Goal: Find specific page/section: Find specific page/section

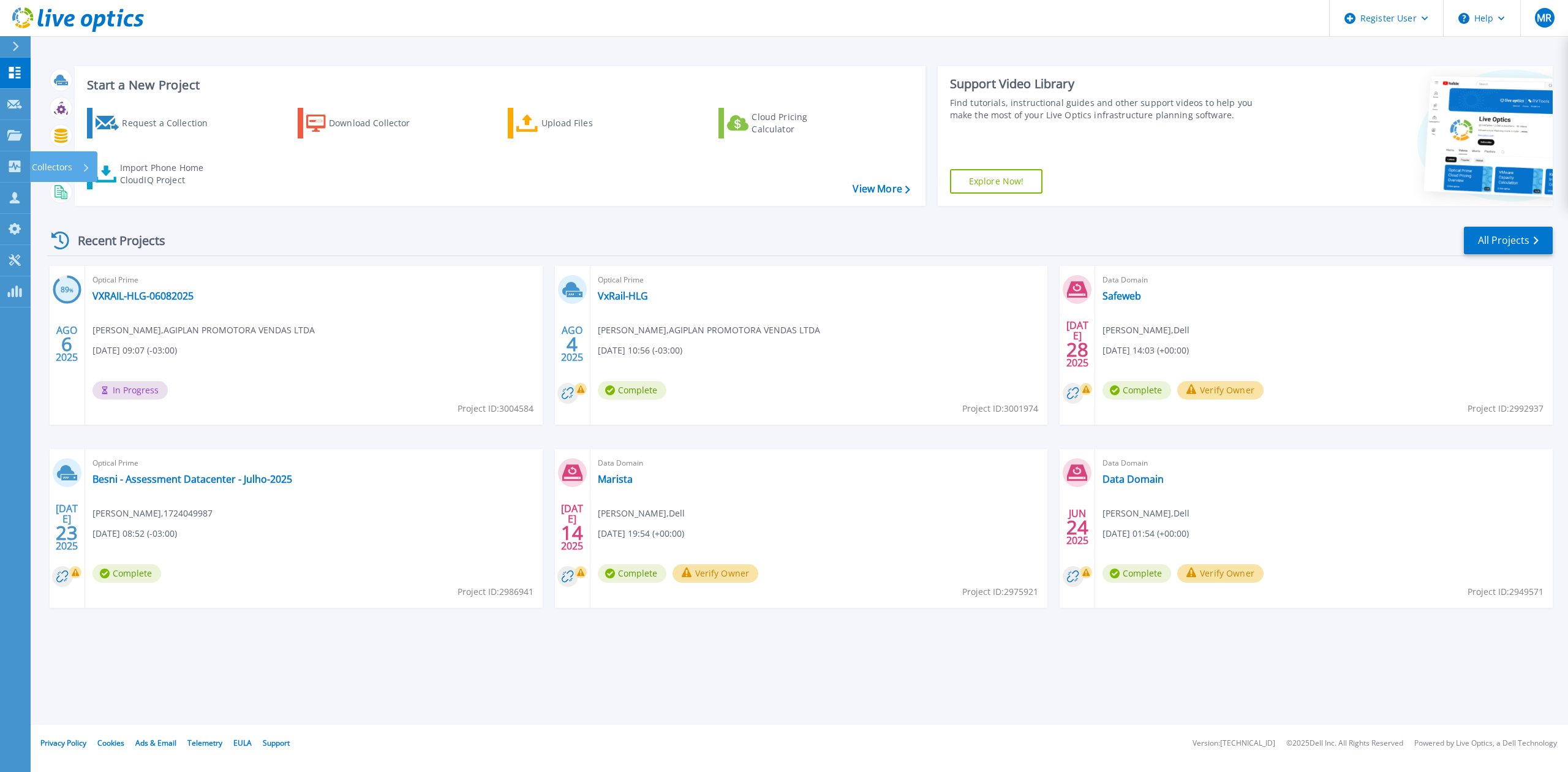
click at [2, 164] on link "Collectors Collectors" at bounding box center [15, 167] width 31 height 31
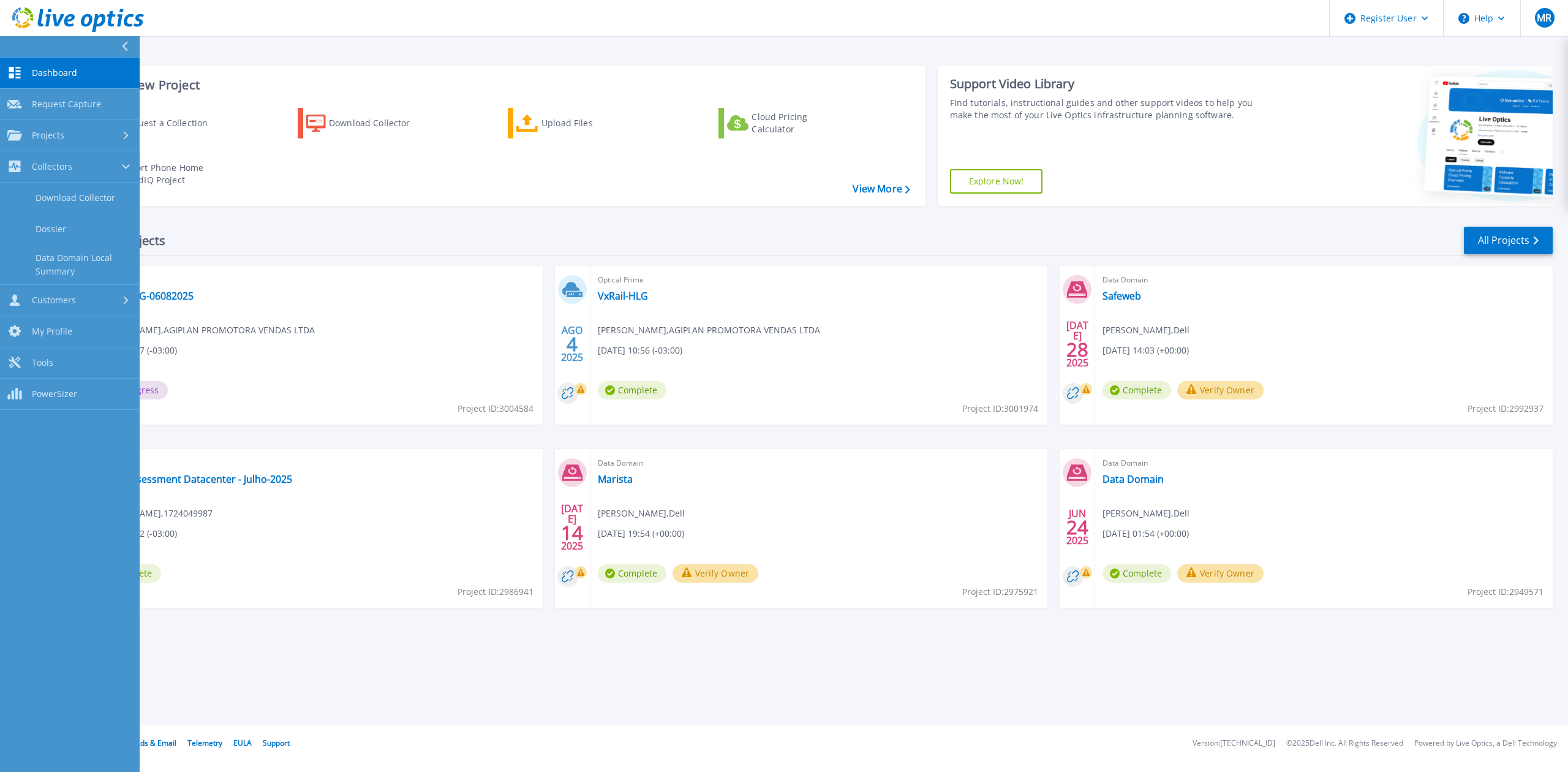
click at [108, 147] on link "Projects Projects" at bounding box center [70, 136] width 140 height 31
click at [96, 177] on link "Search Projects" at bounding box center [70, 167] width 140 height 31
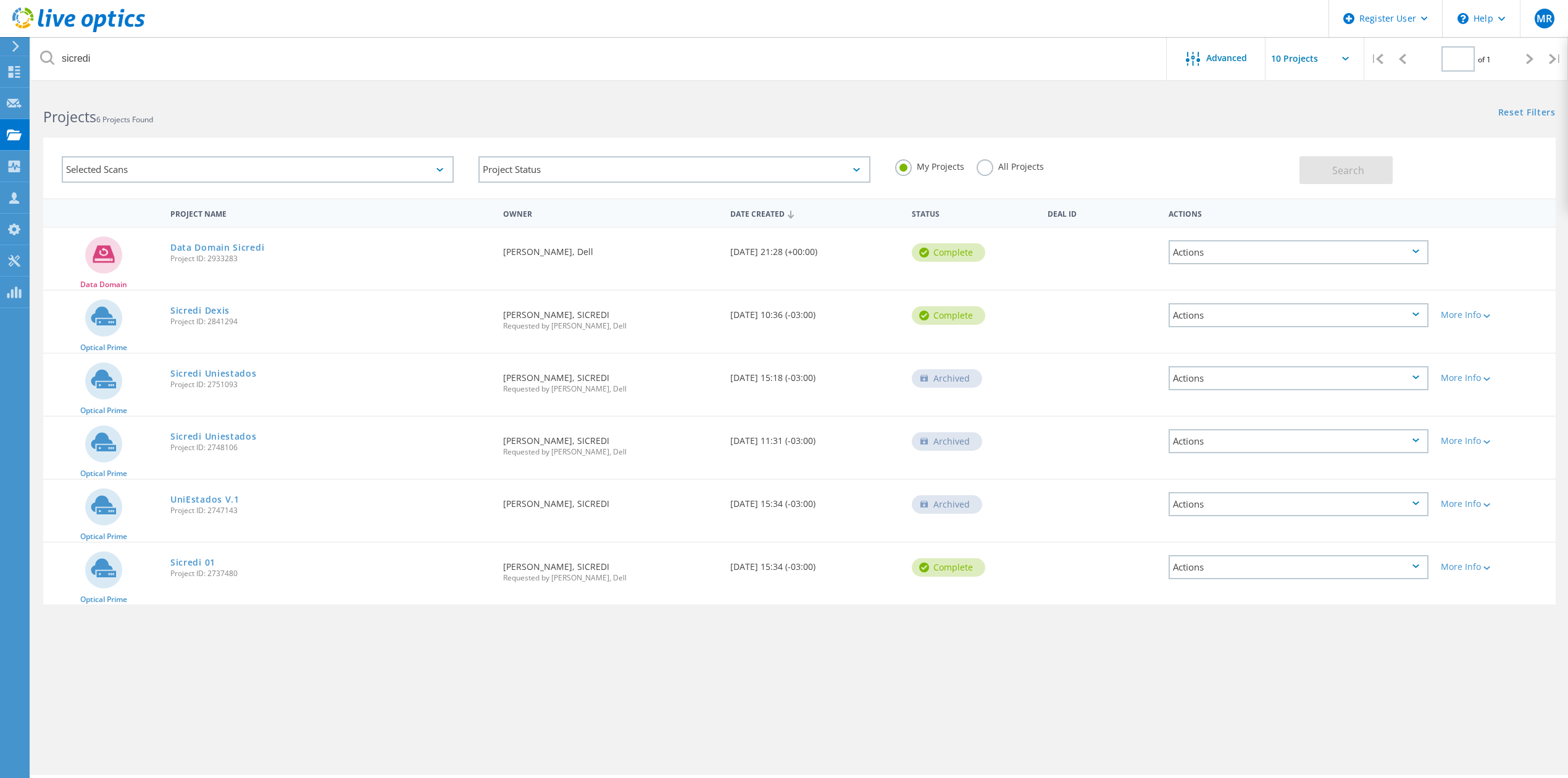
type input "1"
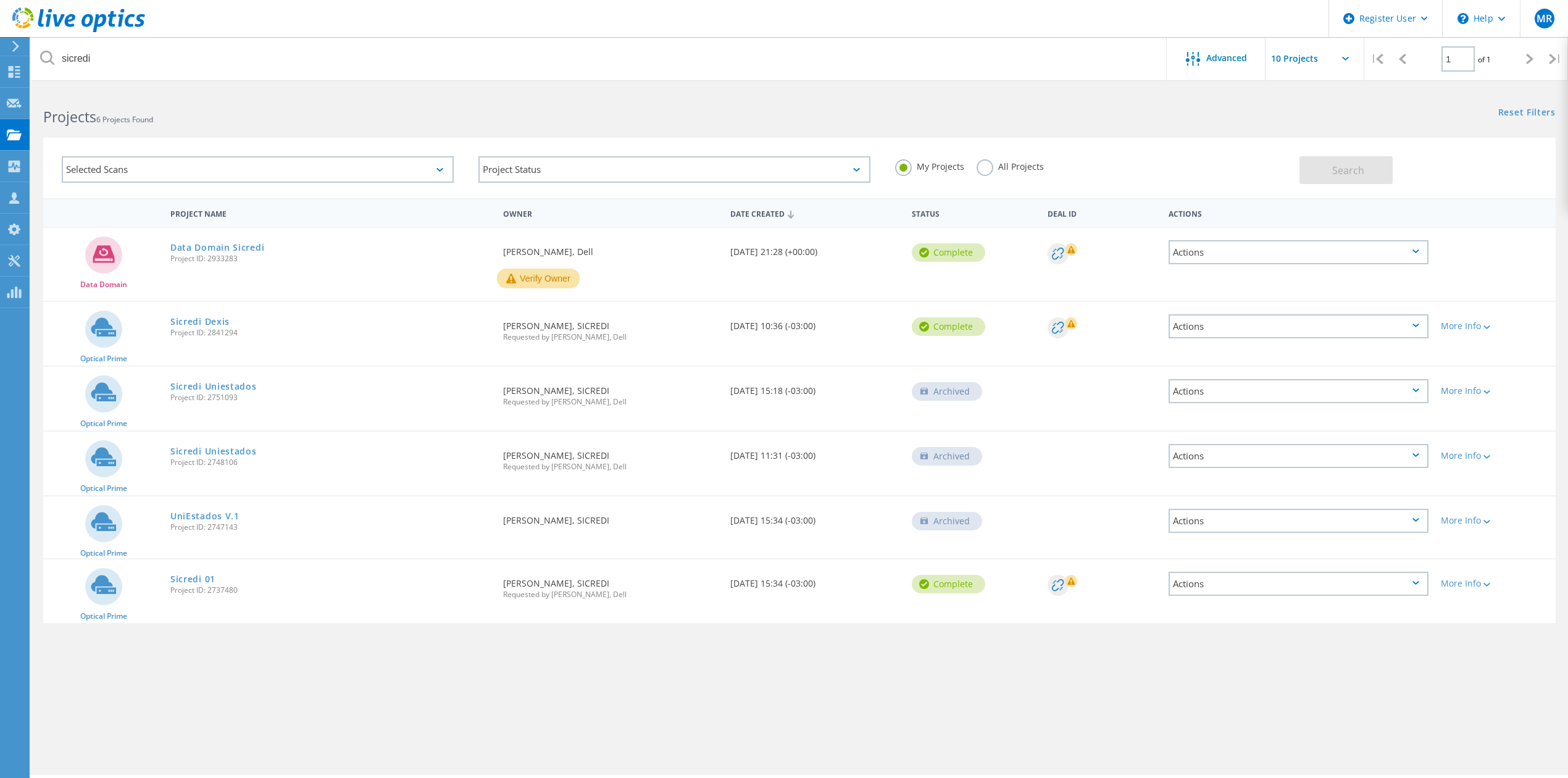
click at [394, 104] on div "Projects 6 Projects Found" at bounding box center [415, 105] width 769 height 32
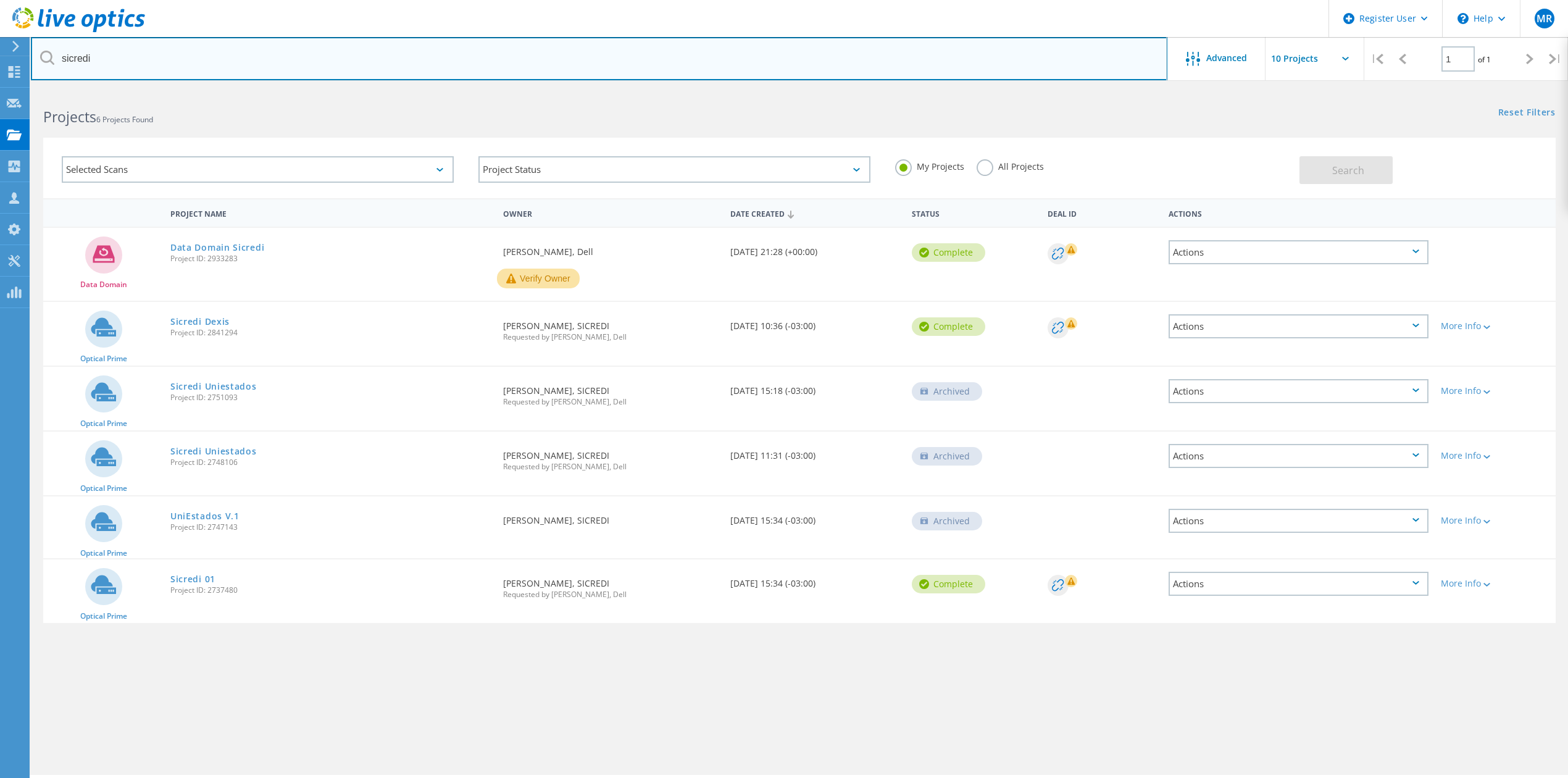
click at [339, 64] on input "sicredi" at bounding box center [599, 59] width 1137 height 44
type input "ubec"
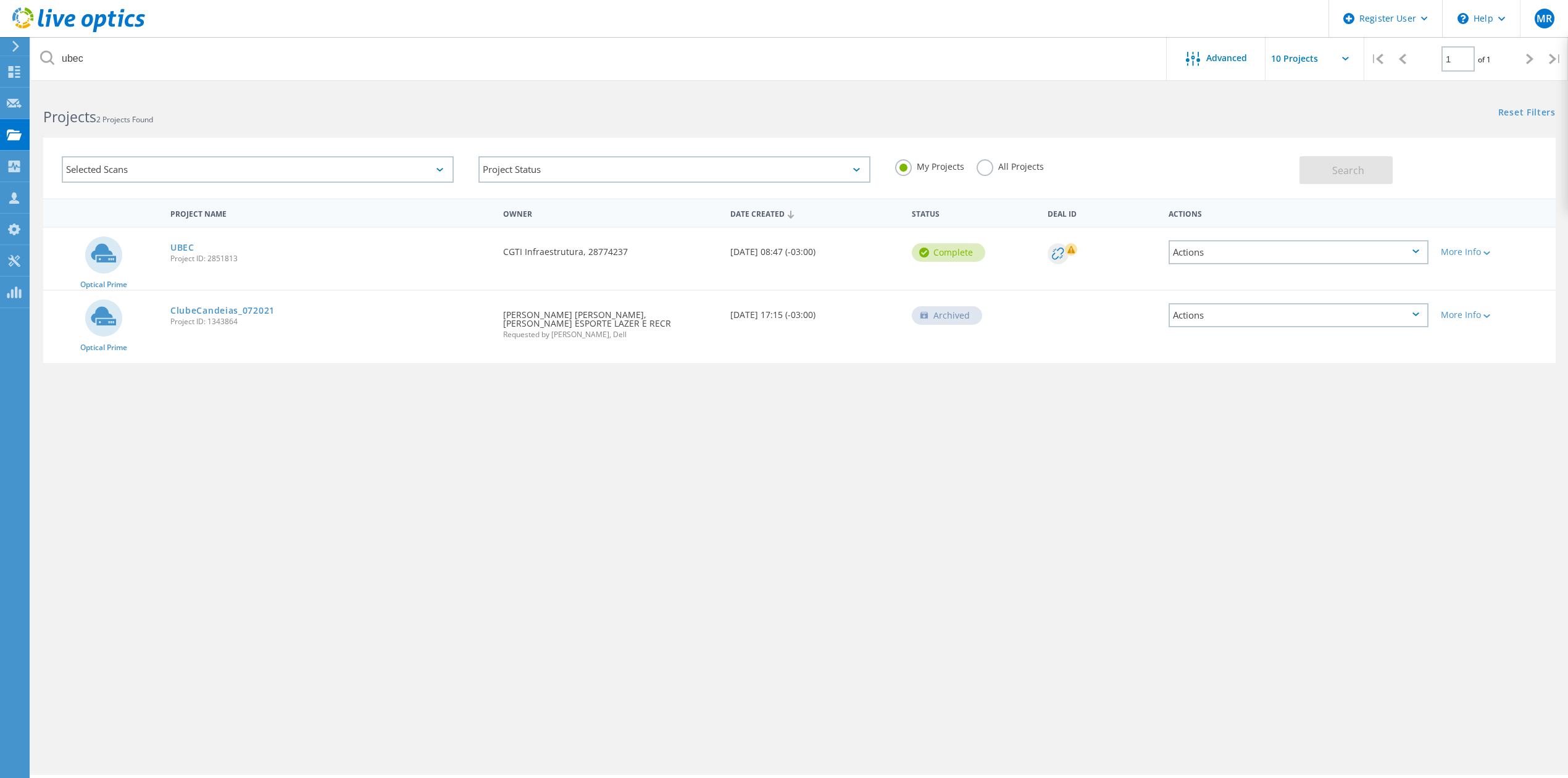
click at [184, 248] on link "UBEC" at bounding box center [182, 247] width 24 height 9
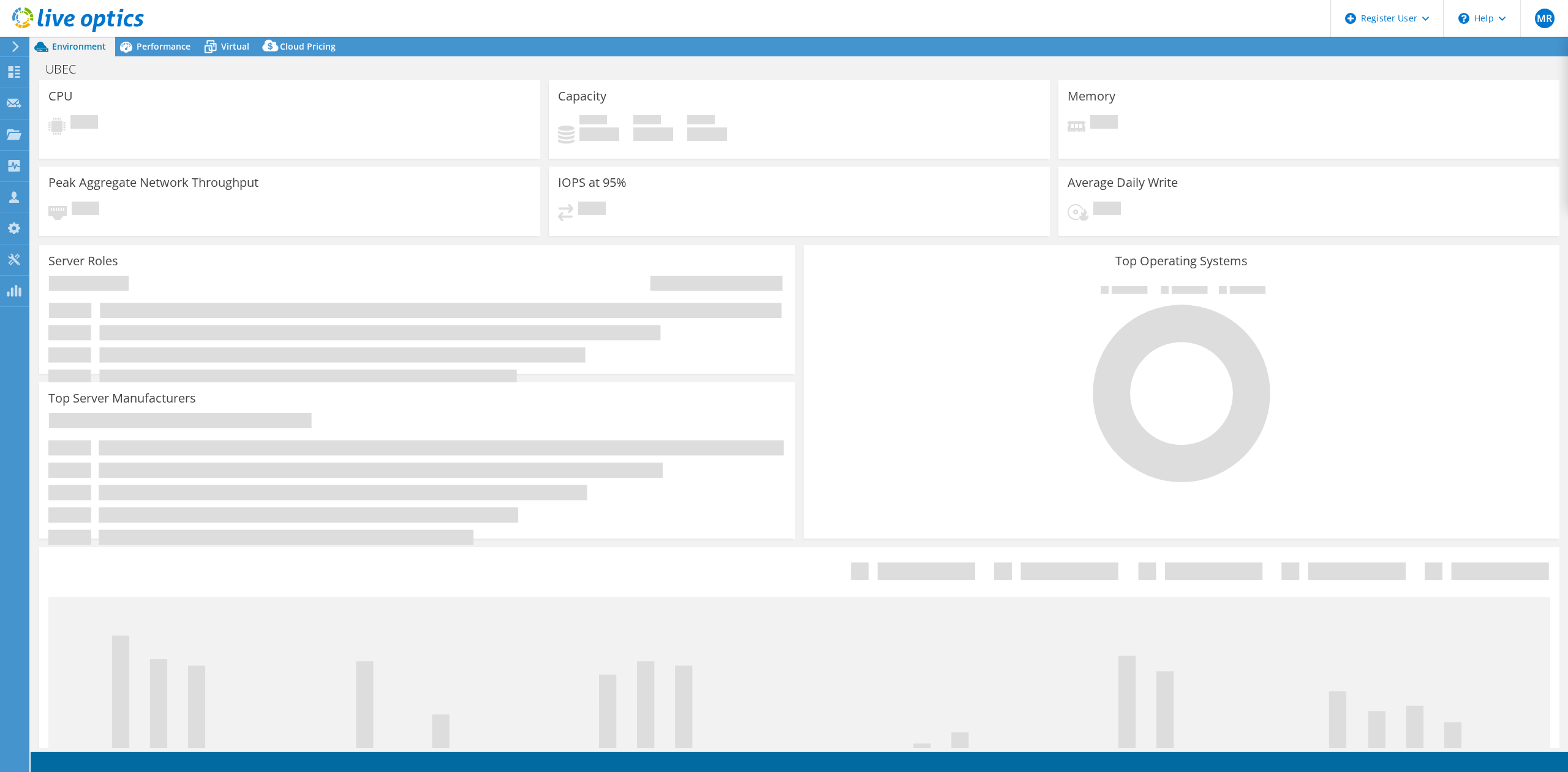
select select "USD"
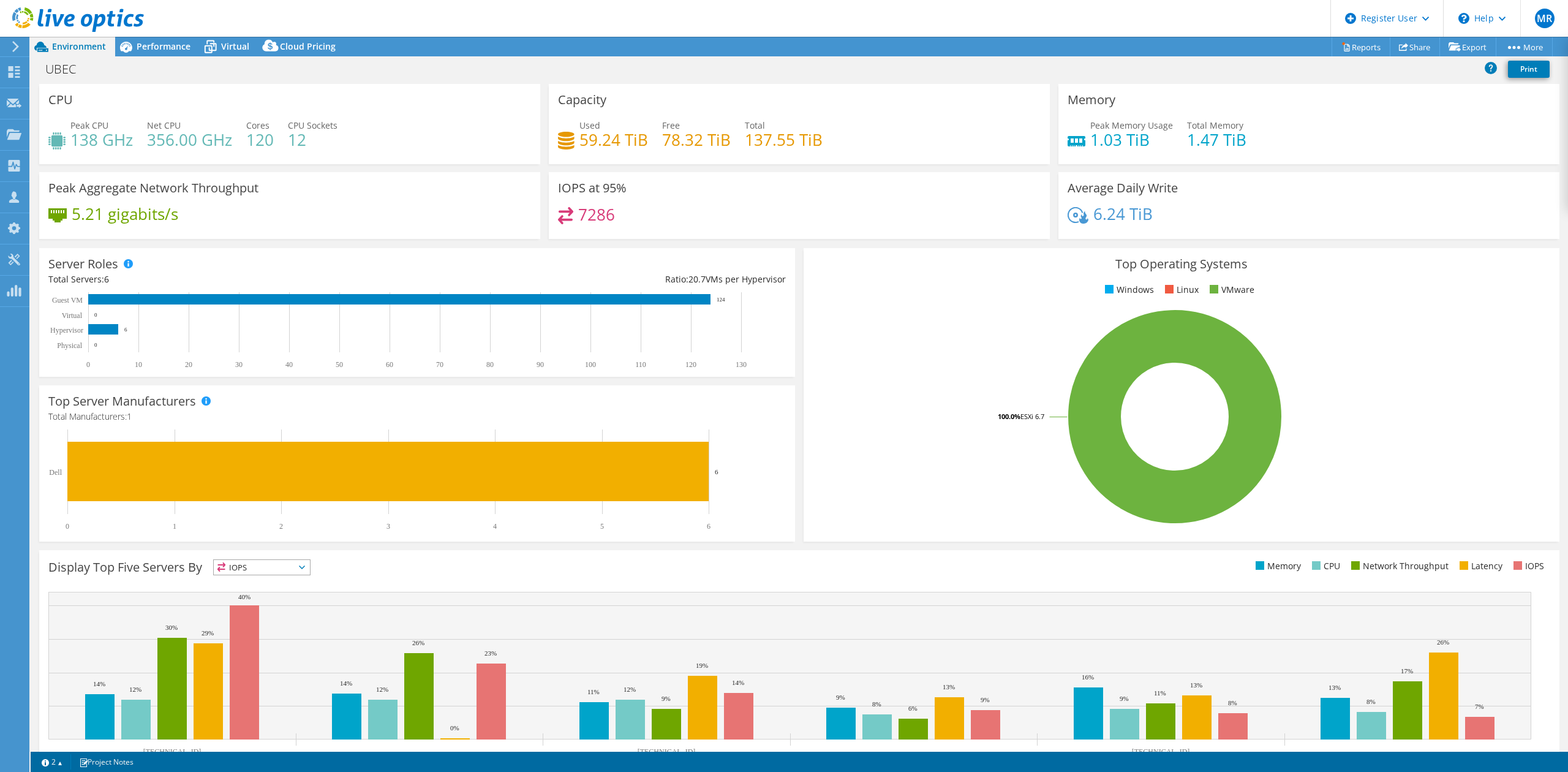
click at [171, 33] on header "MR Dell User [PERSON_NAME] [PERSON_NAME][EMAIL_ADDRESS][DOMAIN_NAME] Dell My Pr…" at bounding box center [784, 18] width 1568 height 37
click at [213, 48] on icon at bounding box center [210, 46] width 21 height 21
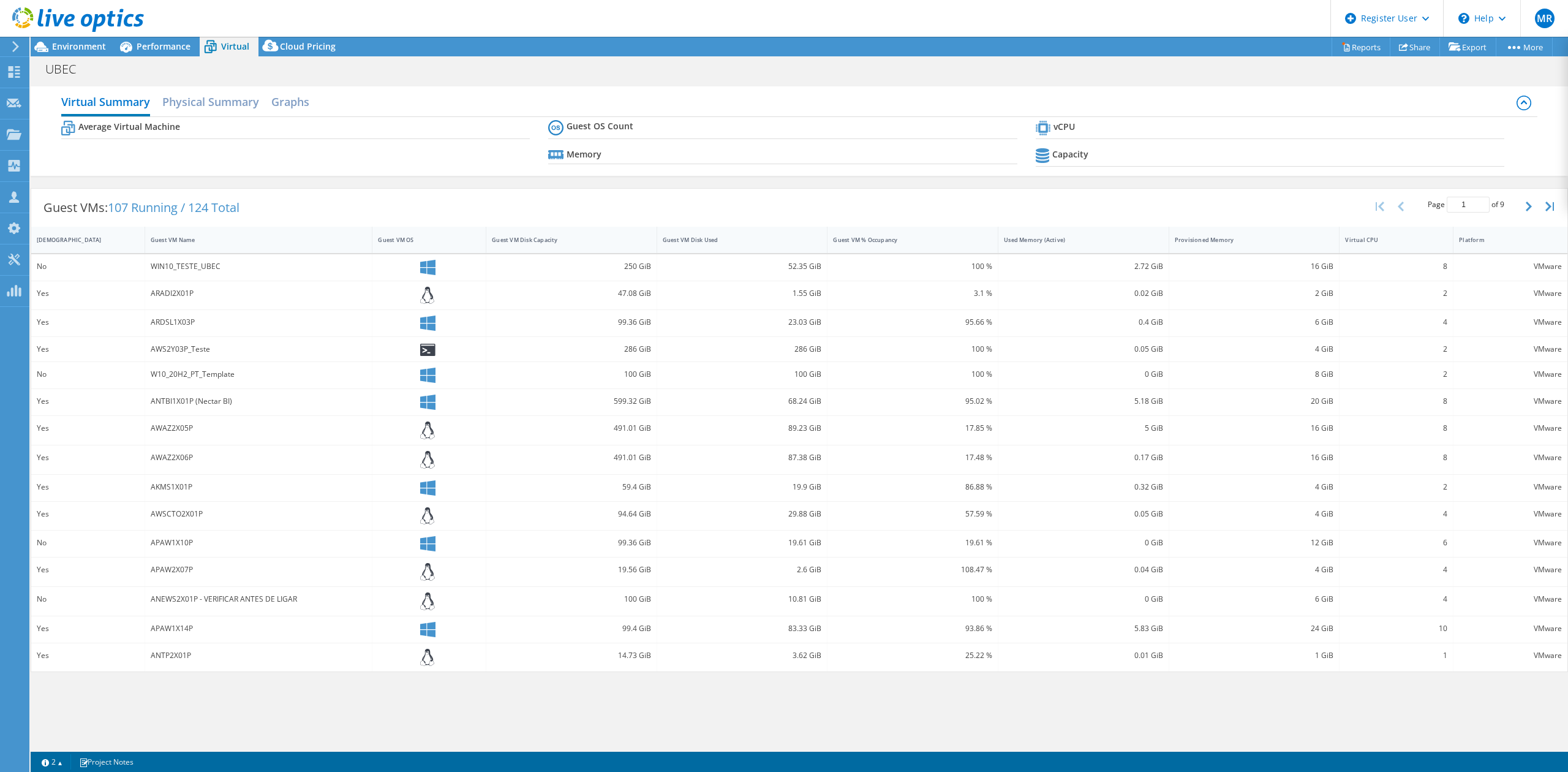
click at [175, 44] on span "Performance" at bounding box center [163, 46] width 54 height 12
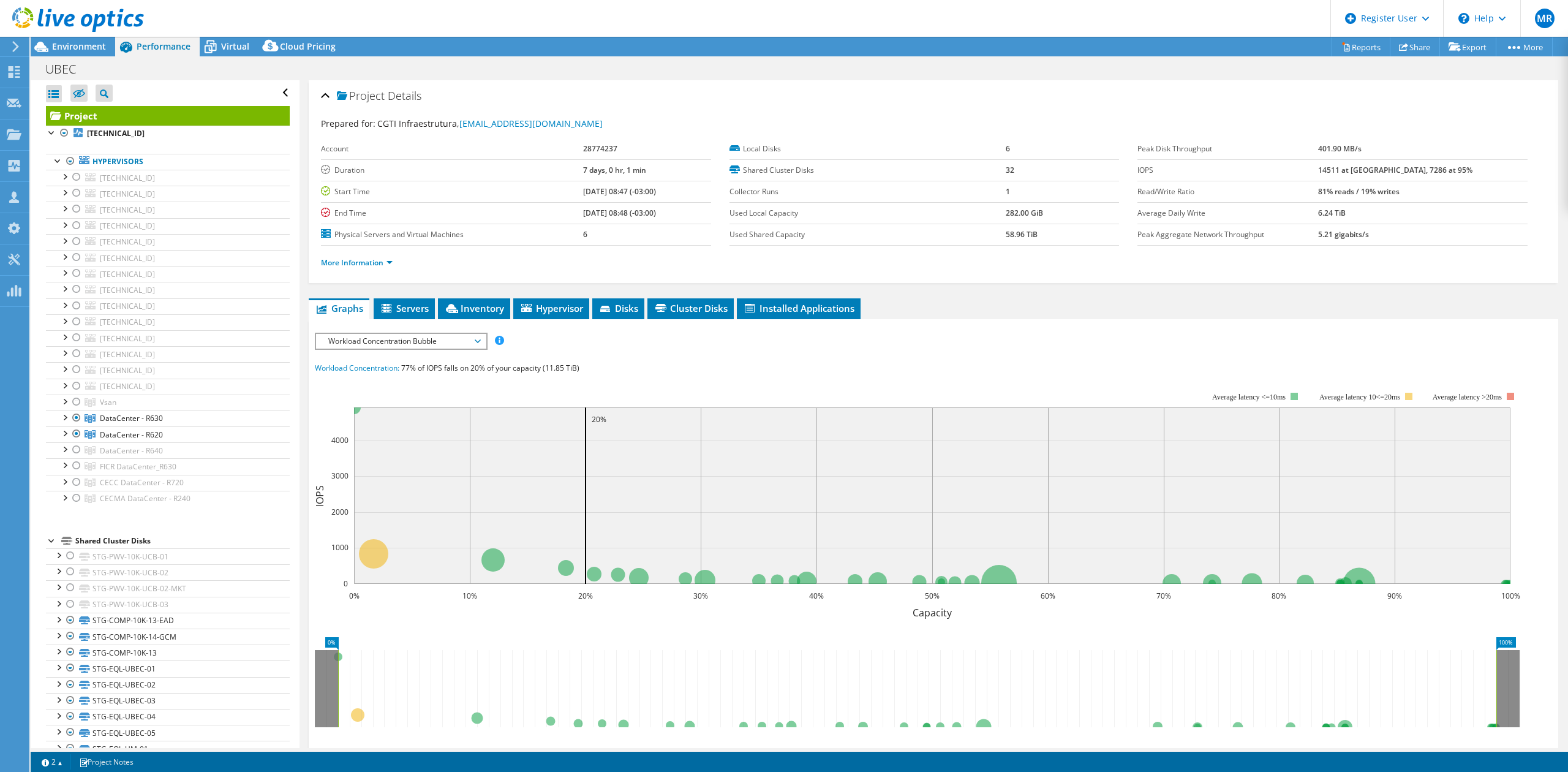
click at [213, 54] on icon at bounding box center [210, 46] width 21 height 21
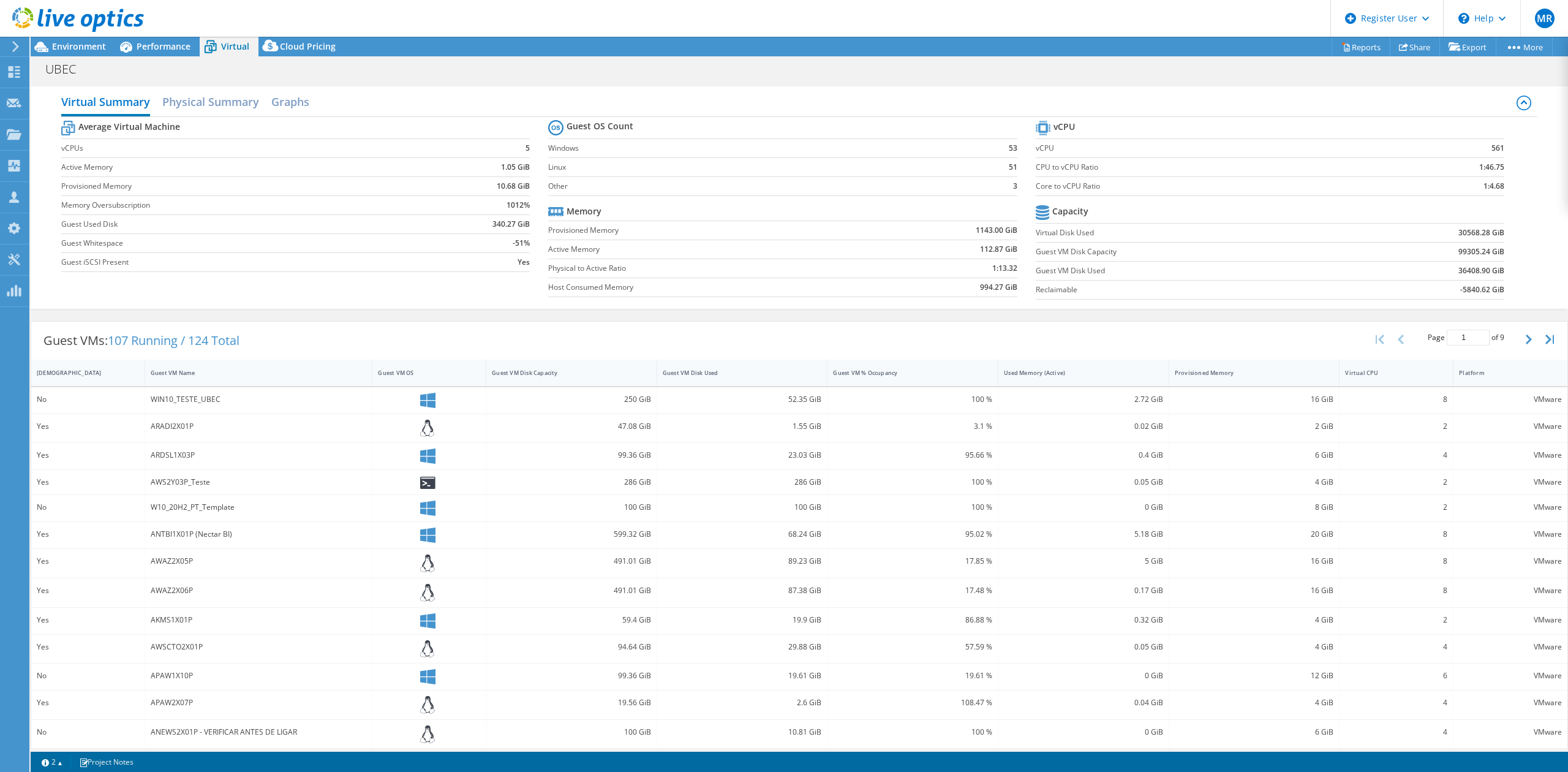
click at [293, 50] on span "Cloud Pricing" at bounding box center [307, 46] width 56 height 12
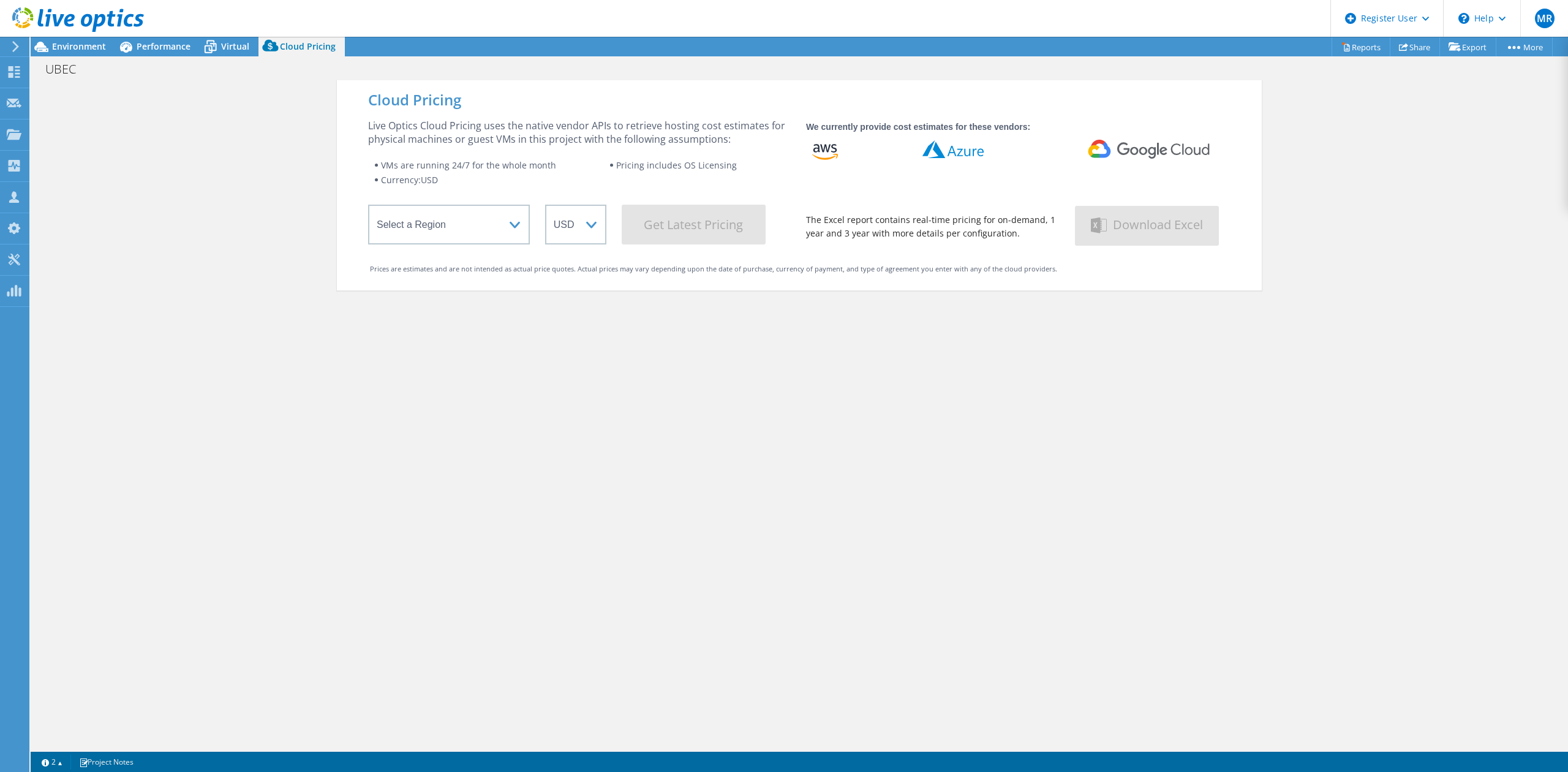
click at [238, 50] on span "Virtual" at bounding box center [236, 46] width 28 height 12
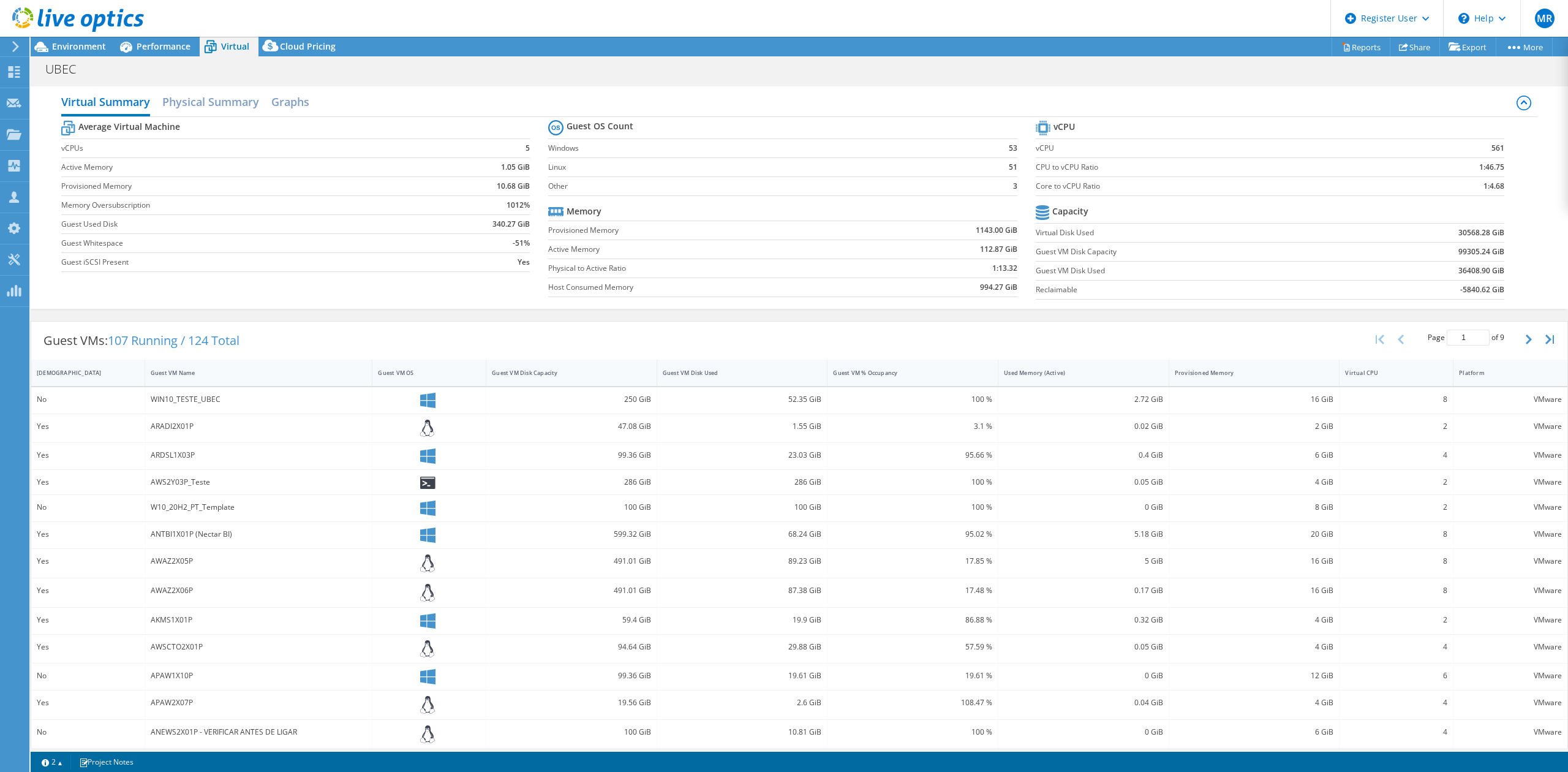
click at [150, 39] on div "Performance" at bounding box center [158, 46] width 85 height 20
